Goal: Use online tool/utility: Utilize a website feature to perform a specific function

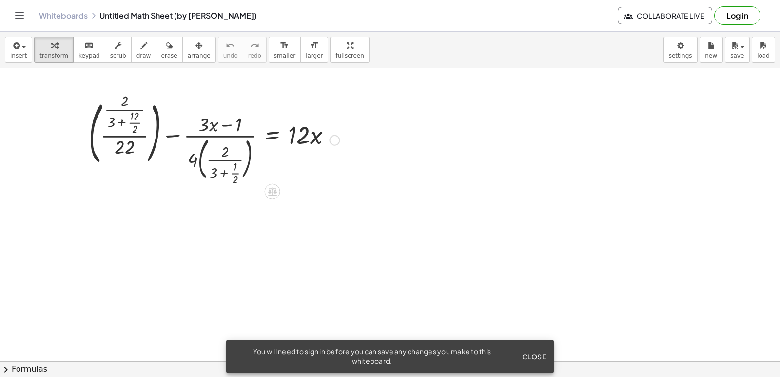
click at [336, 140] on div at bounding box center [334, 140] width 11 height 11
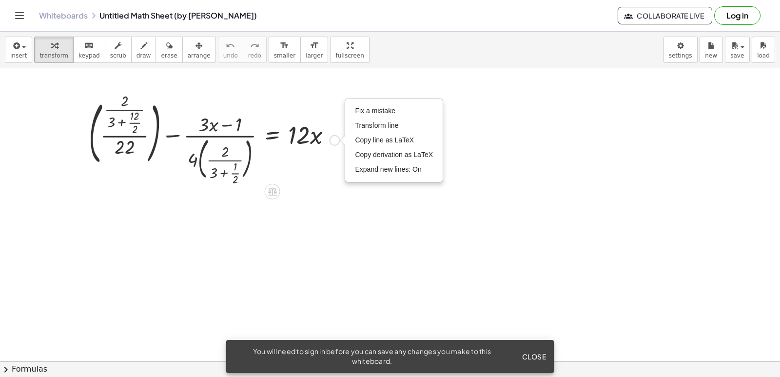
click at [336, 143] on div "Fix a mistake Transform line Copy line as LaTeX Copy derivation as LaTeX Expand…" at bounding box center [334, 140] width 11 height 11
click at [533, 360] on span "Close" at bounding box center [534, 356] width 24 height 9
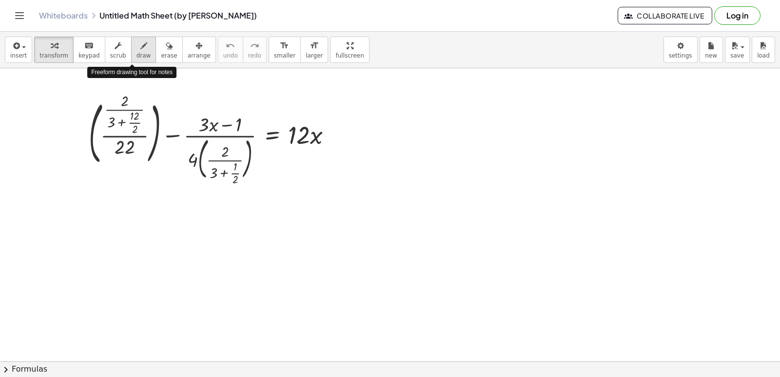
click at [137, 52] on span "draw" at bounding box center [144, 55] width 15 height 7
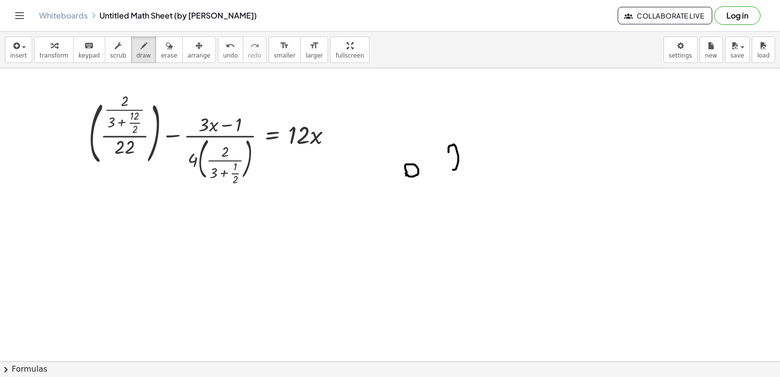
drag, startPoint x: 449, startPoint y: 152, endPoint x: 464, endPoint y: 170, distance: 23.2
drag, startPoint x: 469, startPoint y: 159, endPoint x: 482, endPoint y: 152, distance: 14.8
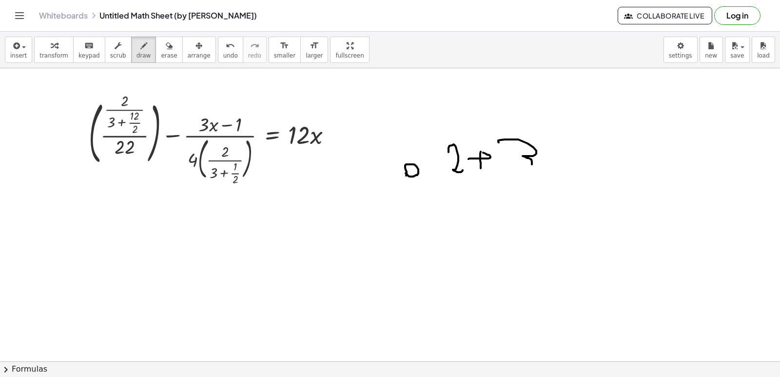
drag, startPoint x: 498, startPoint y: 140, endPoint x: 506, endPoint y: 165, distance: 25.6
click at [90, 53] on span "keypad" at bounding box center [88, 55] width 21 height 7
click at [161, 52] on span "erase" at bounding box center [169, 55] width 16 height 7
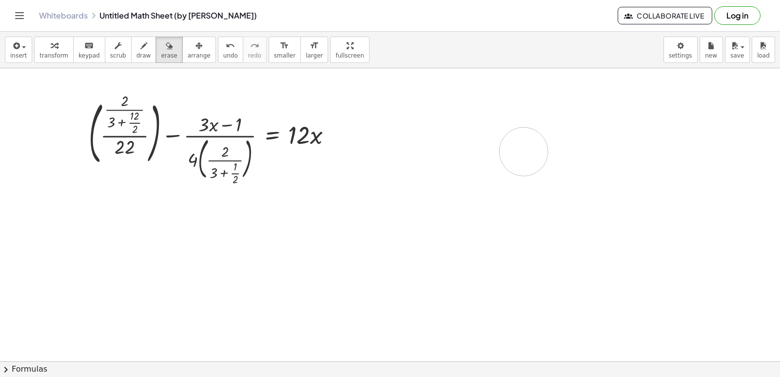
drag, startPoint x: 475, startPoint y: 159, endPoint x: 524, endPoint y: 152, distance: 49.4
click at [113, 56] on span "scrub" at bounding box center [118, 55] width 16 height 7
click at [123, 157] on div "▼" at bounding box center [124, 158] width 4 height 6
click at [122, 139] on div "▲" at bounding box center [124, 137] width 4 height 6
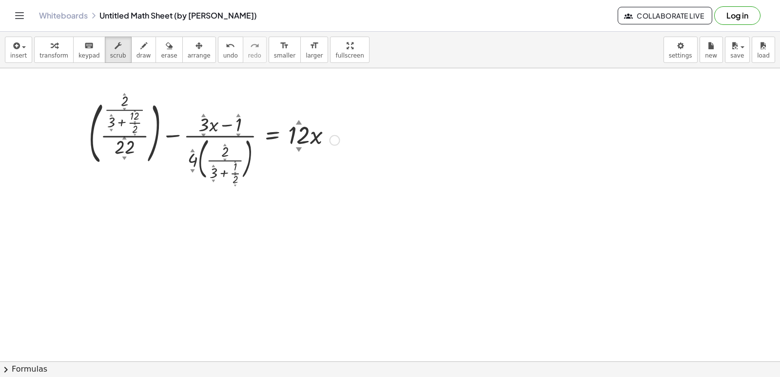
click at [124, 156] on div "▼" at bounding box center [124, 158] width 4 height 6
click at [114, 124] on div at bounding box center [214, 139] width 260 height 87
click at [134, 122] on div "▲" at bounding box center [135, 124] width 2 height 4
click at [136, 118] on div at bounding box center [214, 139] width 260 height 87
click at [136, 127] on div at bounding box center [214, 139] width 260 height 87
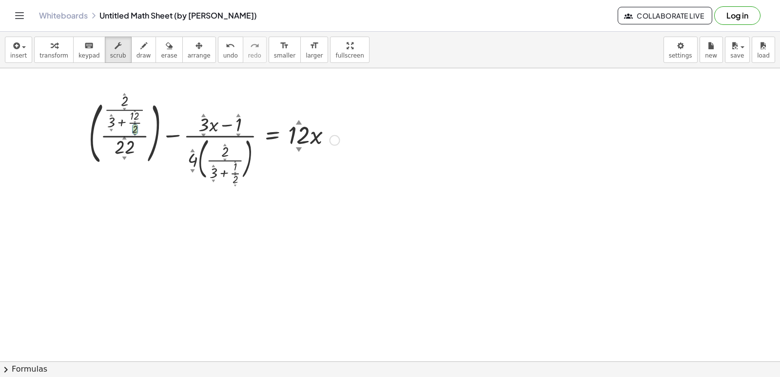
click at [132, 122] on div at bounding box center [214, 139] width 260 height 87
drag, startPoint x: 129, startPoint y: 122, endPoint x: 140, endPoint y: 125, distance: 11.1
click at [140, 125] on div at bounding box center [214, 139] width 260 height 87
drag, startPoint x: 138, startPoint y: 124, endPoint x: 137, endPoint y: 115, distance: 9.4
click at [137, 115] on div at bounding box center [214, 139] width 260 height 87
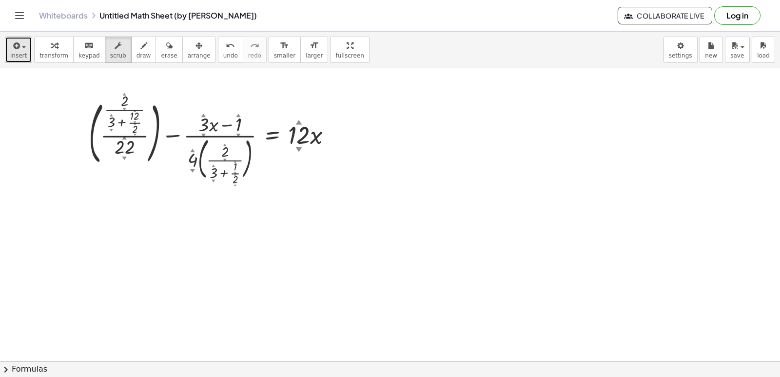
click at [23, 50] on div "button" at bounding box center [18, 45] width 17 height 12
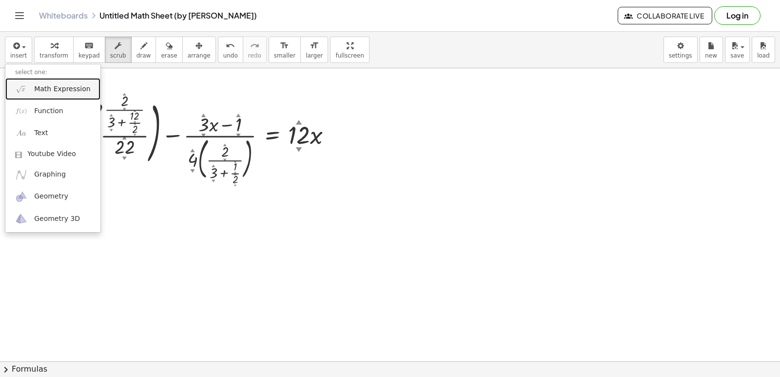
click at [56, 91] on span "Math Expression" at bounding box center [62, 89] width 56 height 10
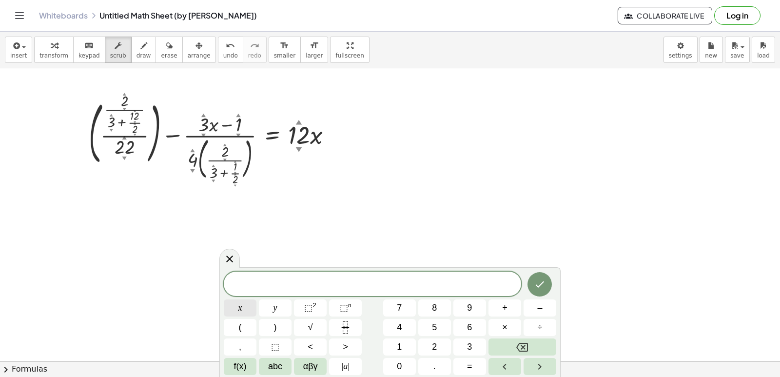
click at [247, 308] on button "x" at bounding box center [240, 307] width 33 height 17
click at [315, 309] on span "⬚ 2" at bounding box center [310, 307] width 12 height 13
click at [246, 365] on span "f(x)" at bounding box center [240, 366] width 13 height 13
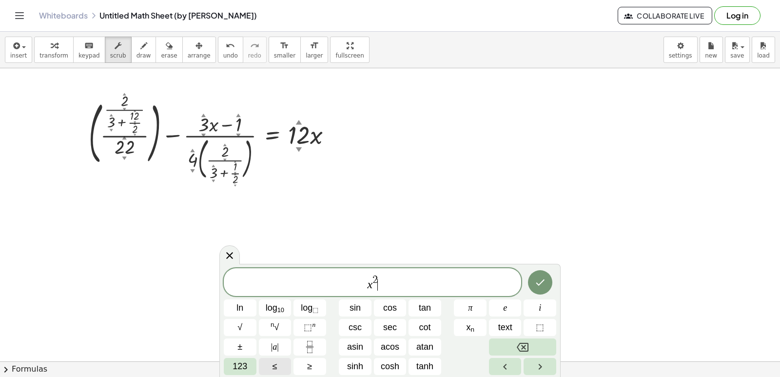
click at [246, 365] on span "123" at bounding box center [240, 366] width 15 height 13
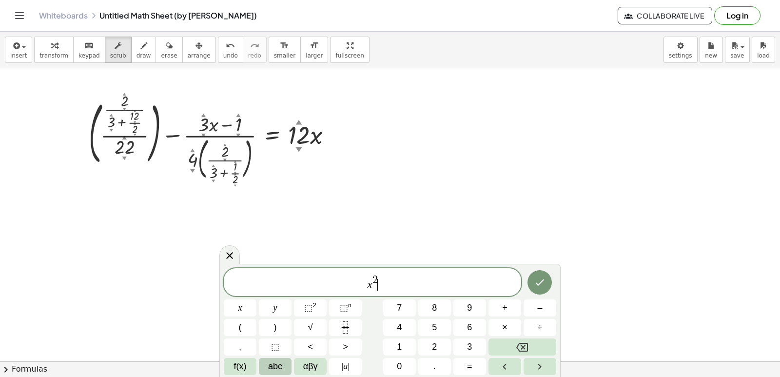
click at [276, 365] on span "abc" at bounding box center [275, 366] width 14 height 13
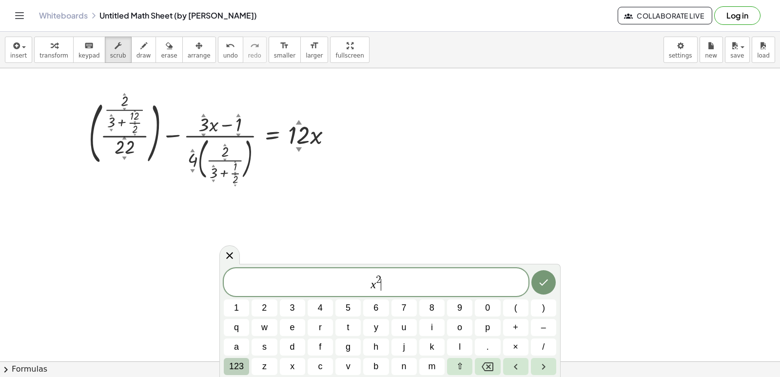
click at [240, 365] on span "123" at bounding box center [236, 366] width 15 height 13
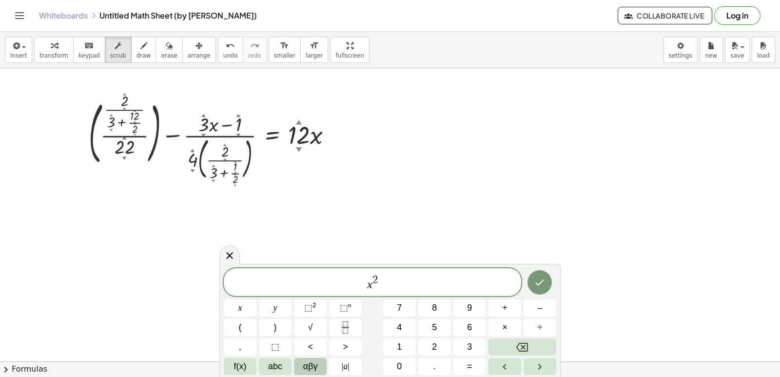
click at [312, 367] on span "αβγ" at bounding box center [310, 366] width 15 height 13
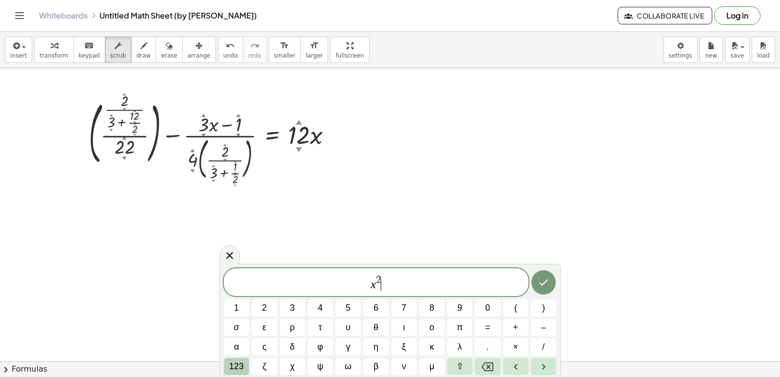
click at [238, 363] on span "123" at bounding box center [236, 366] width 15 height 13
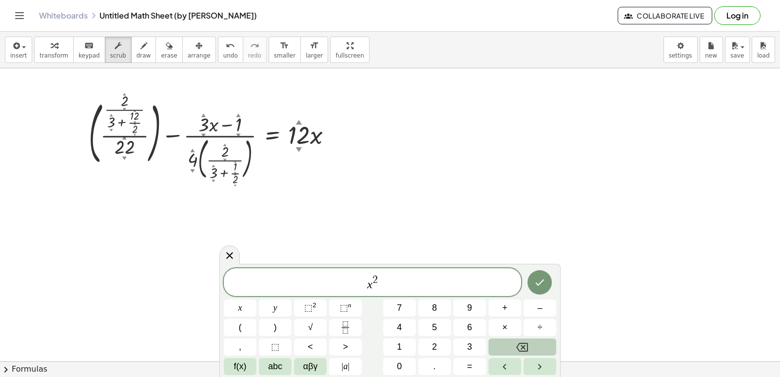
click at [528, 349] on icon "Backspace" at bounding box center [522, 347] width 12 height 9
click at [227, 254] on icon at bounding box center [230, 256] width 12 height 12
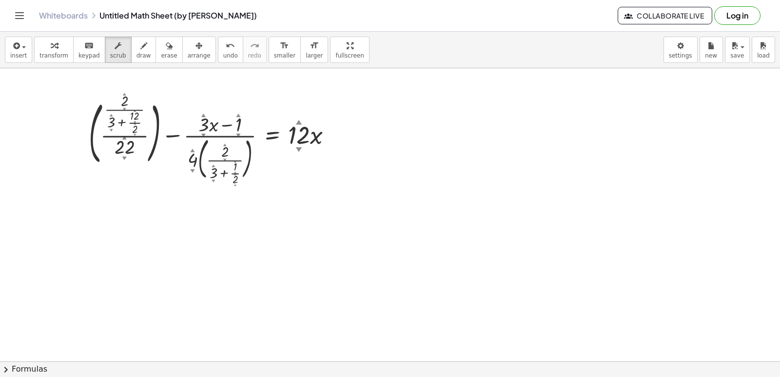
click at [59, 16] on link "Whiteboards" at bounding box center [63, 16] width 49 height 10
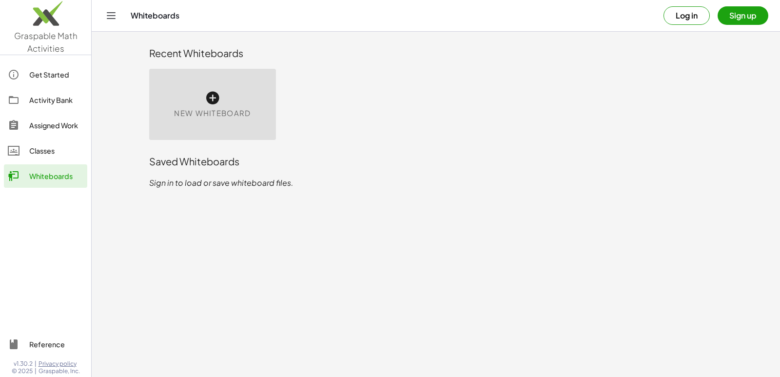
click at [222, 104] on div "New Whiteboard" at bounding box center [212, 104] width 127 height 71
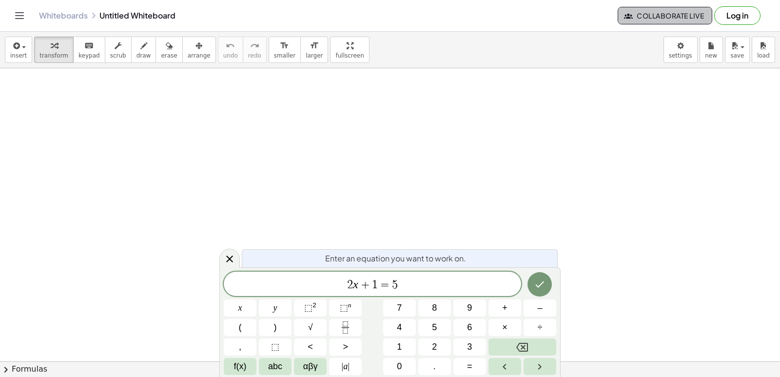
click at [666, 16] on span "Collaborate Live" at bounding box center [665, 15] width 78 height 9
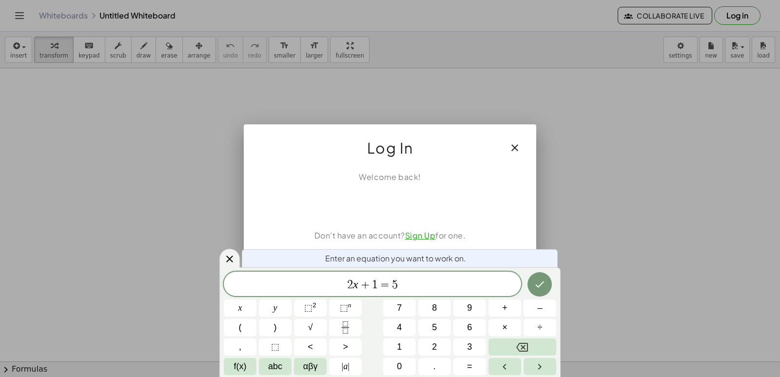
click at [515, 152] on icon "button" at bounding box center [515, 148] width 12 height 12
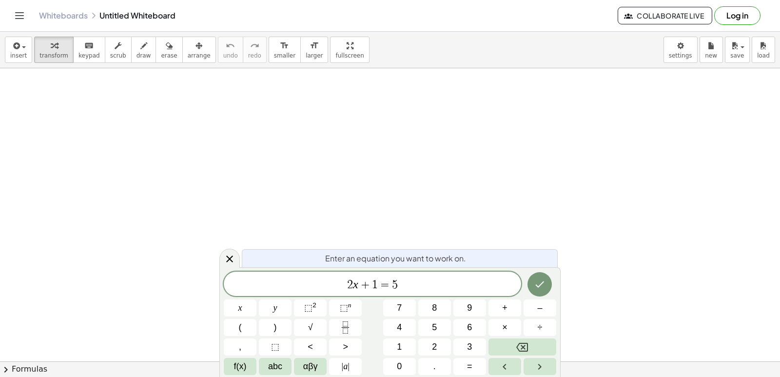
click at [229, 256] on icon at bounding box center [230, 259] width 12 height 12
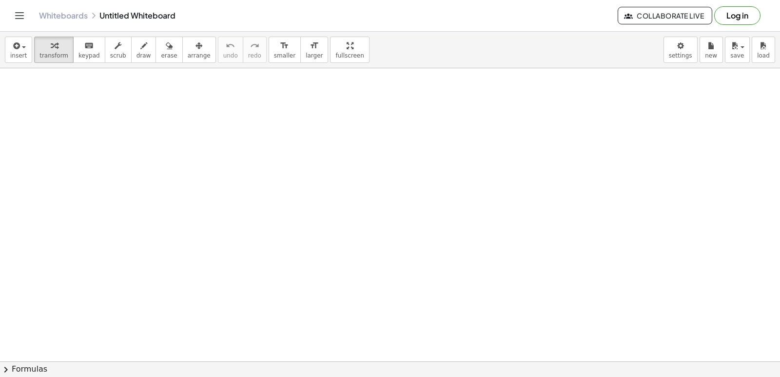
click at [14, 369] on button "chevron_right Formulas" at bounding box center [390, 369] width 780 height 16
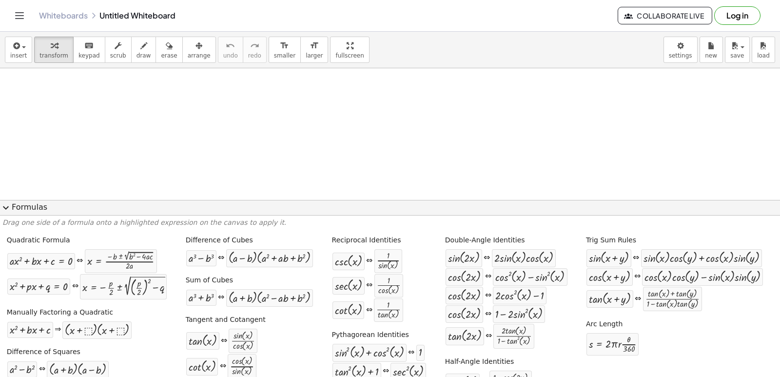
click at [4, 209] on span "expand_more" at bounding box center [6, 208] width 12 height 12
